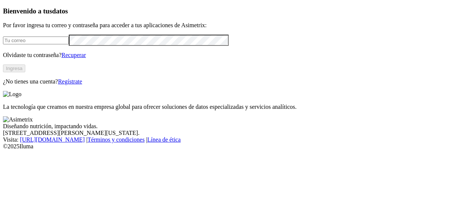
type input "[PERSON_NAME][EMAIL_ADDRESS][DOMAIN_NAME]"
click at [25, 72] on button "Ingresa" at bounding box center [14, 68] width 22 height 8
